Goal: Task Accomplishment & Management: Use online tool/utility

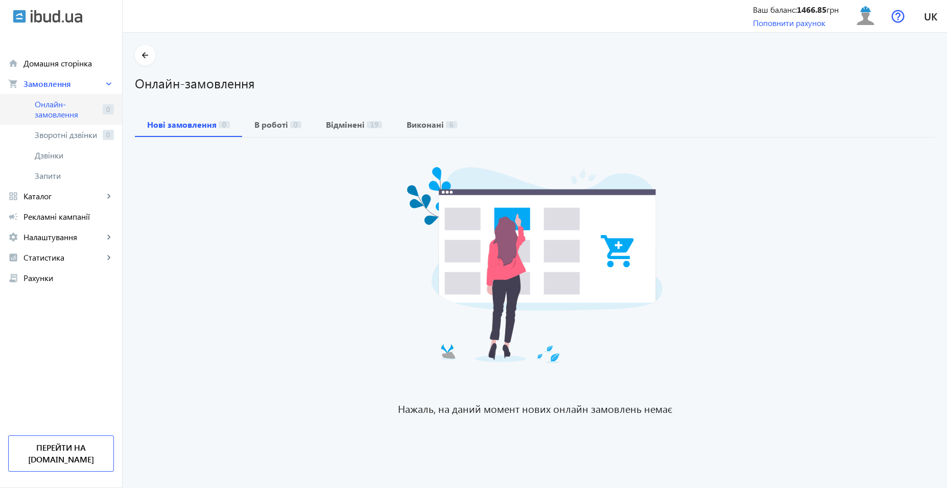
click at [67, 118] on span "Онлайн-замовлення" at bounding box center [67, 109] width 64 height 20
click at [65, 108] on span "Онлайн-замовлення" at bounding box center [67, 109] width 64 height 20
